Goal: Browse casually

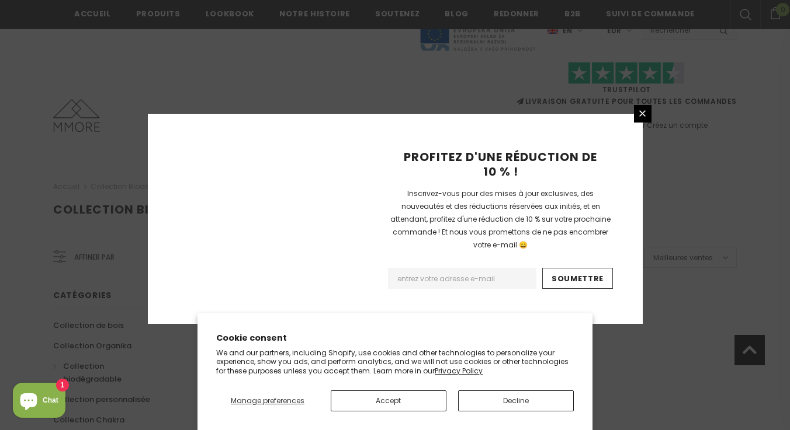
scroll to position [795, 0]
